Goal: Go to known website: Access a specific website the user already knows

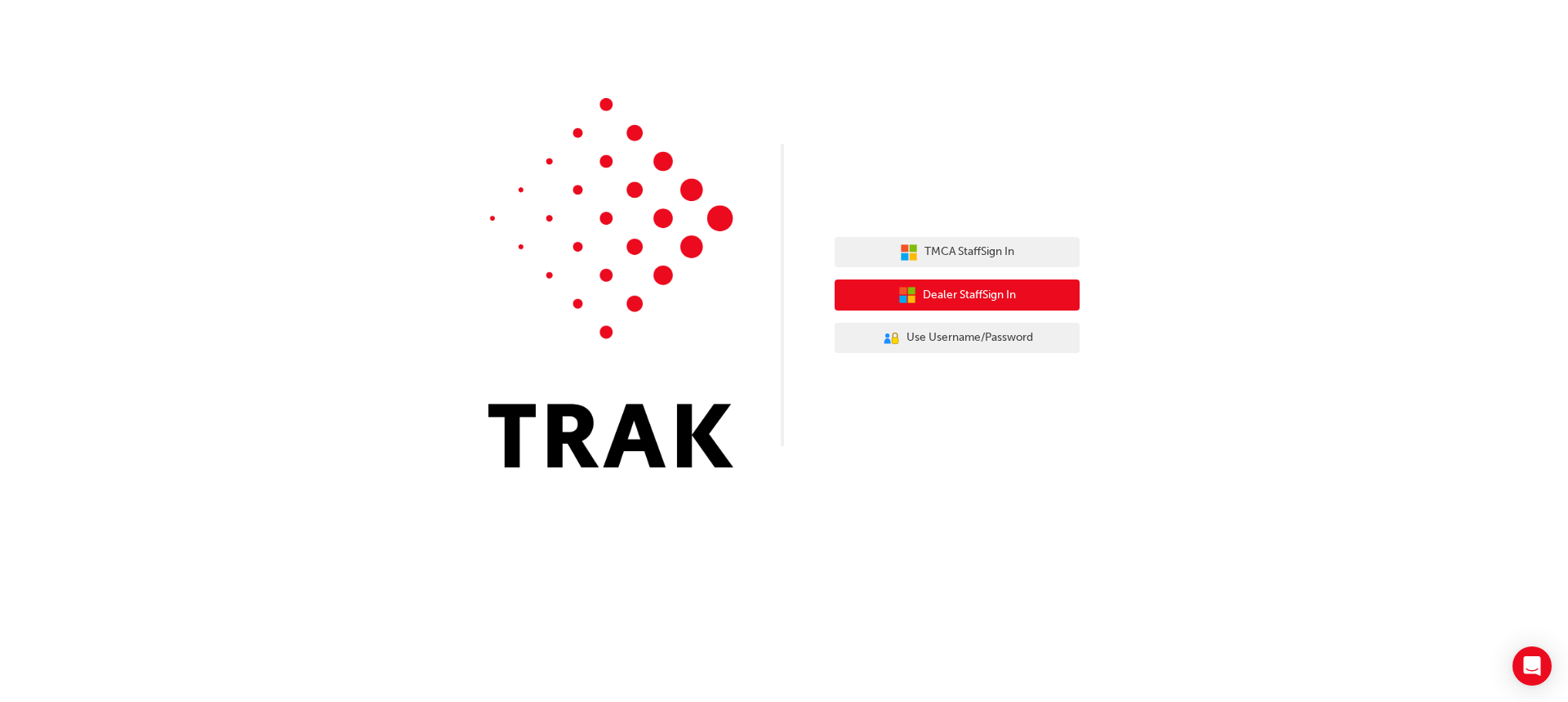
click at [979, 294] on span "Dealer Staff Sign In" at bounding box center [969, 295] width 93 height 19
